Goal: Task Accomplishment & Management: Manage account settings

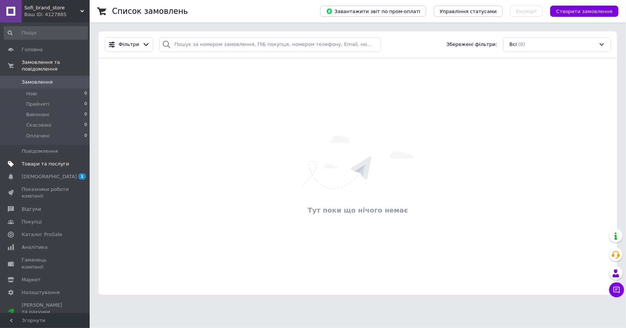
click at [32, 168] on link "Товари та послуги" at bounding box center [45, 164] width 91 height 13
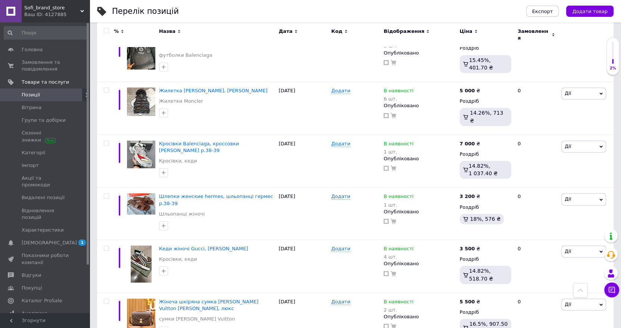
scroll to position [855, 0]
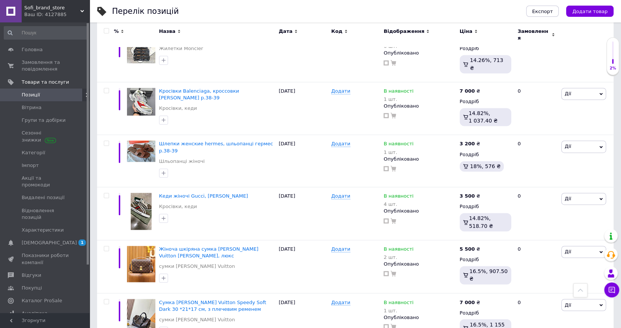
click at [76, 10] on span "Sofi_brand_store" at bounding box center [52, 7] width 56 height 7
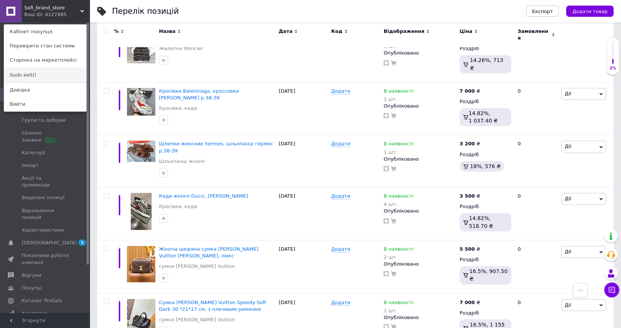
click at [35, 72] on link "Sudo exit()" at bounding box center [45, 75] width 82 height 14
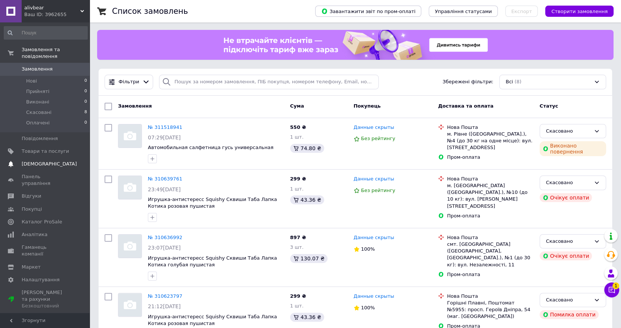
scroll to position [163, 0]
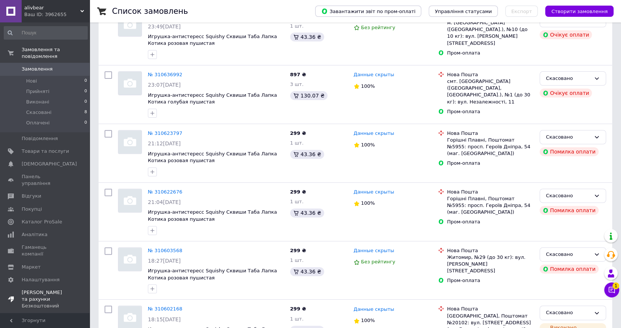
click at [36, 289] on span "[PERSON_NAME] та рахунки Безкоштовний" at bounding box center [45, 299] width 47 height 21
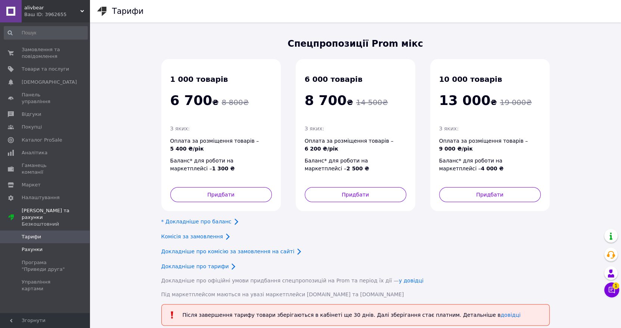
click at [38, 246] on span "Рахунки" at bounding box center [32, 249] width 21 height 7
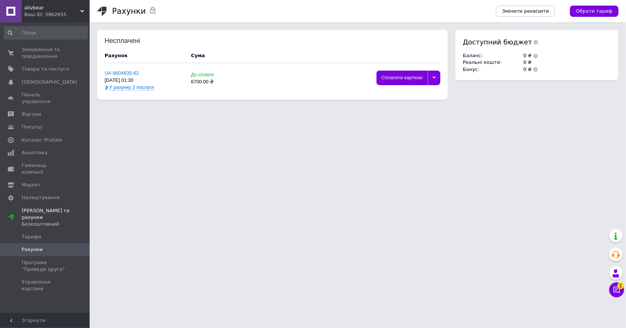
click at [436, 78] on div at bounding box center [433, 78] width 13 height 15
click at [406, 134] on div "Видалити" at bounding box center [408, 134] width 56 height 6
